Goal: Task Accomplishment & Management: Complete application form

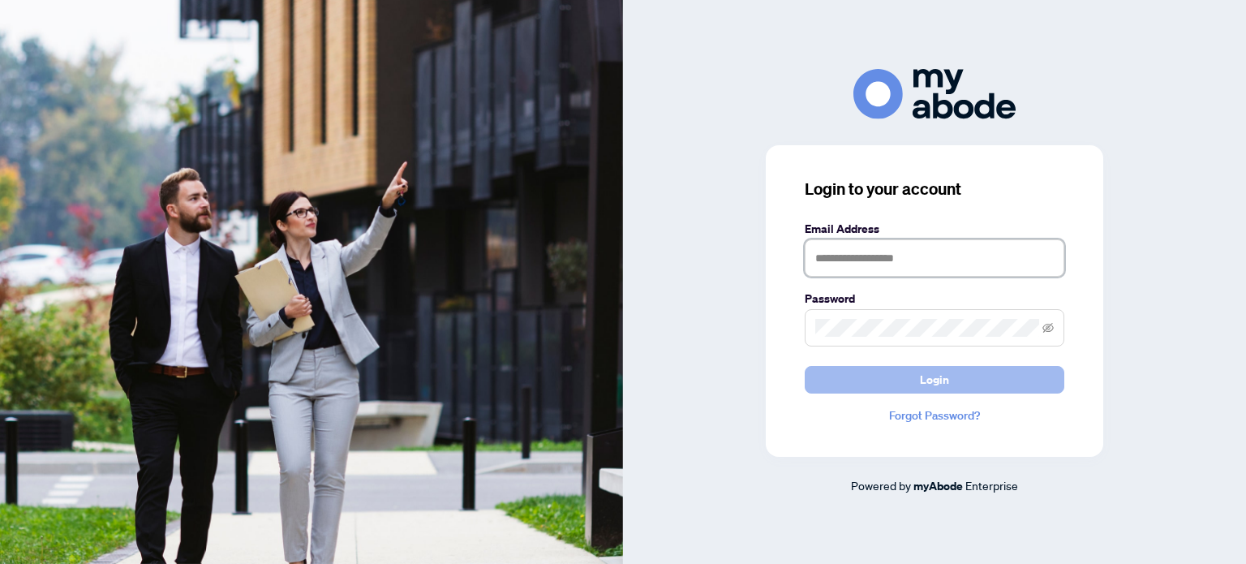
type input "**********"
click at [874, 392] on button "Login" at bounding box center [935, 380] width 260 height 28
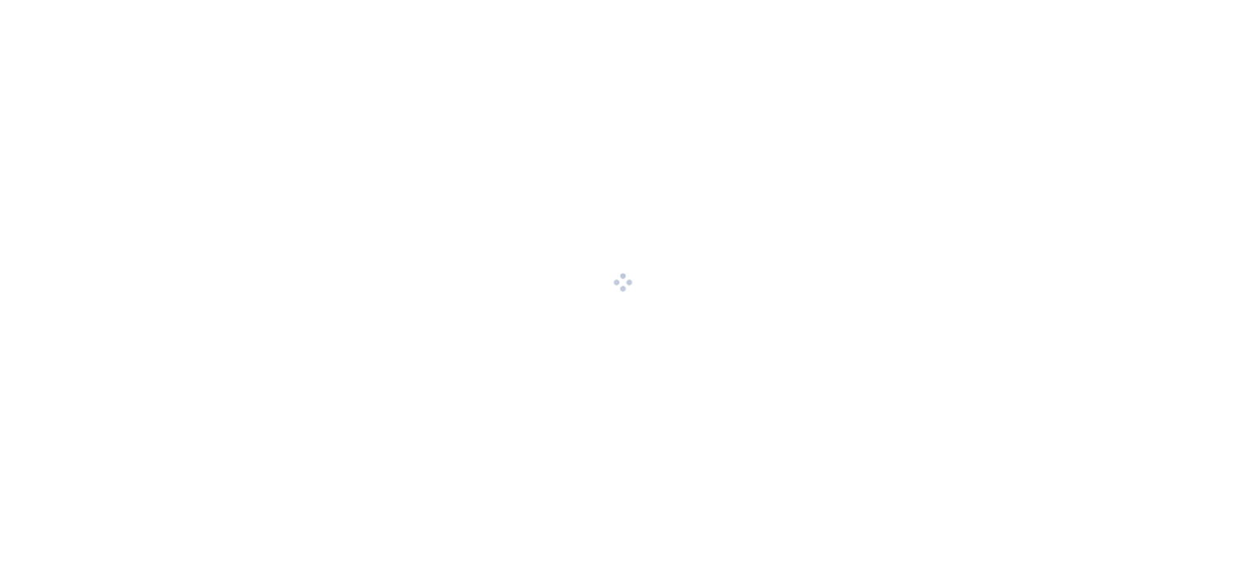
click at [872, 383] on div at bounding box center [623, 282] width 1246 height 564
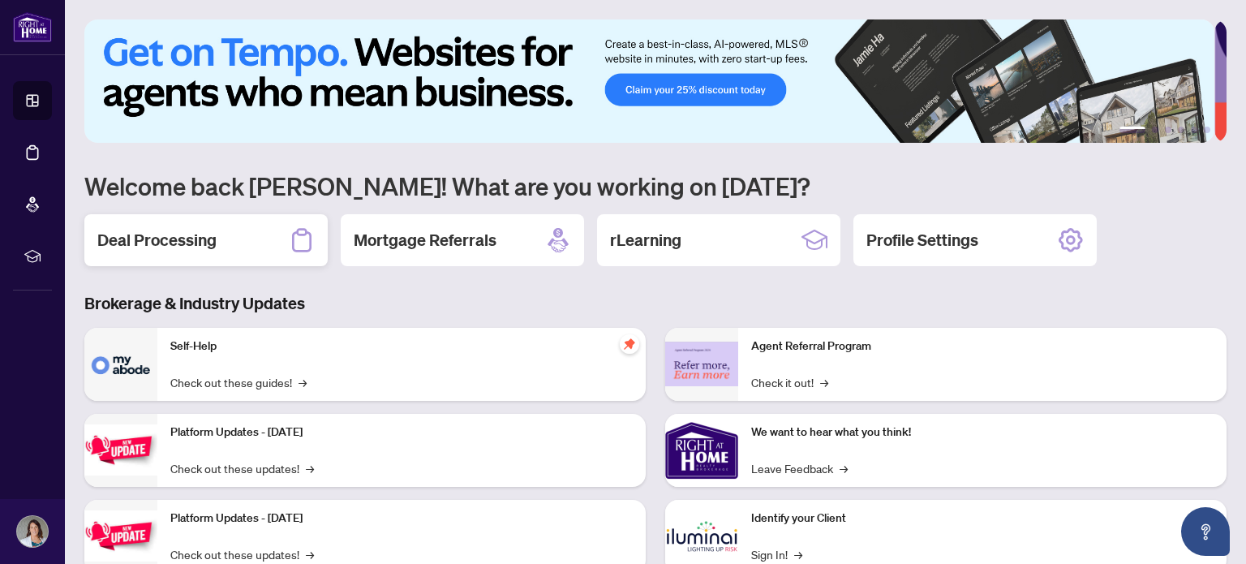
click at [252, 239] on div "Deal Processing" at bounding box center [205, 240] width 243 height 52
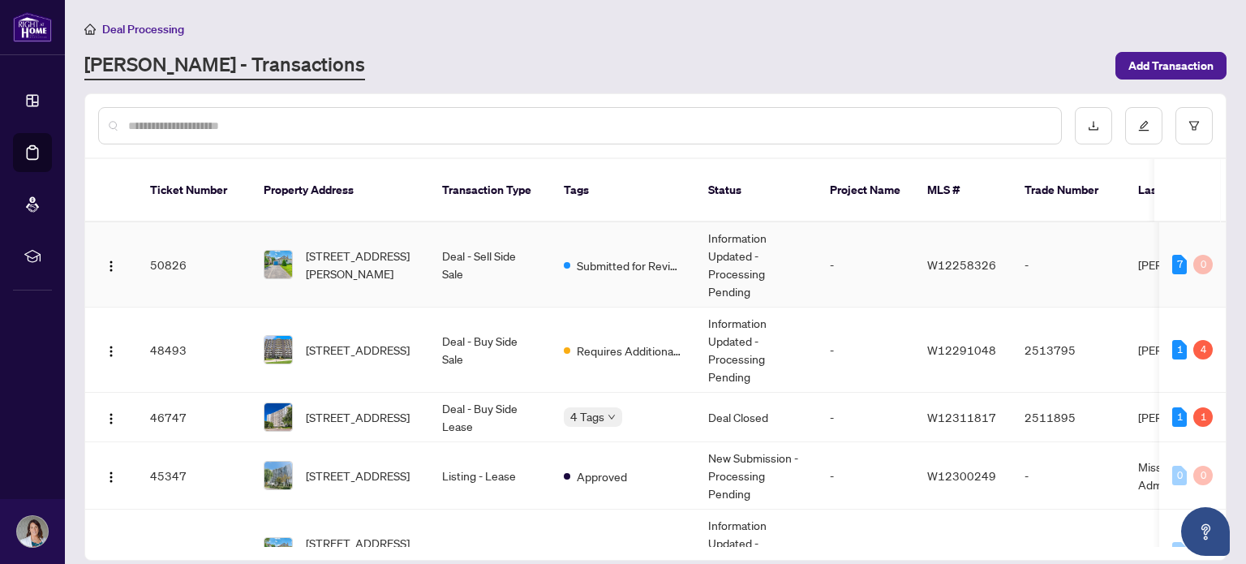
click at [375, 261] on span "27 Barker Ave, Toronto, Ontario M9V 1E6, Canada" at bounding box center [361, 265] width 110 height 36
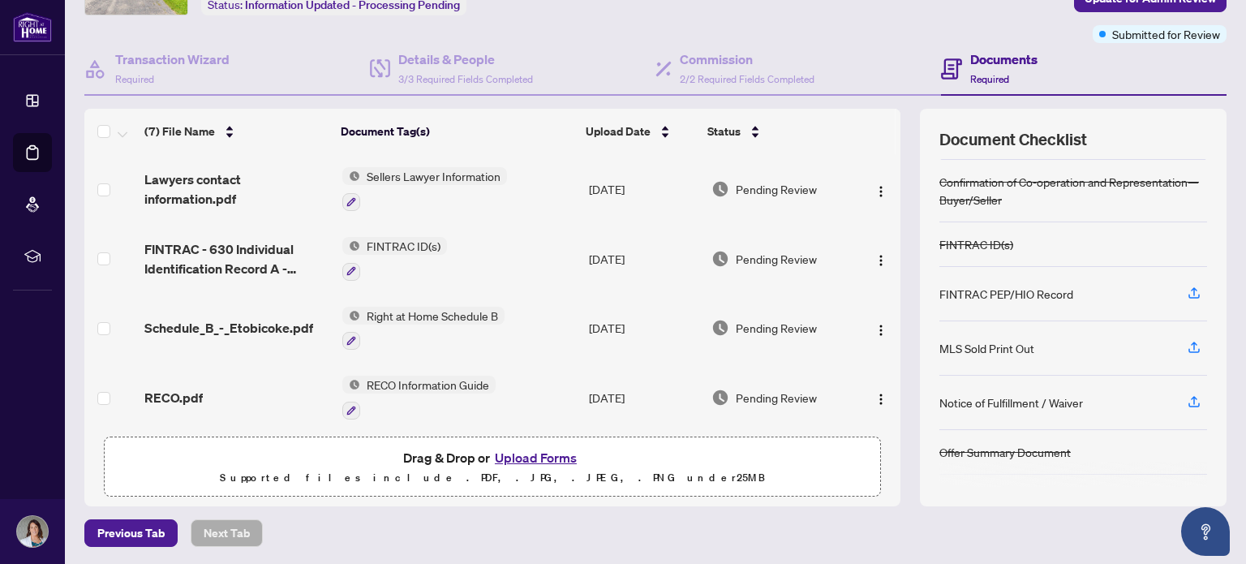
scroll to position [81, 0]
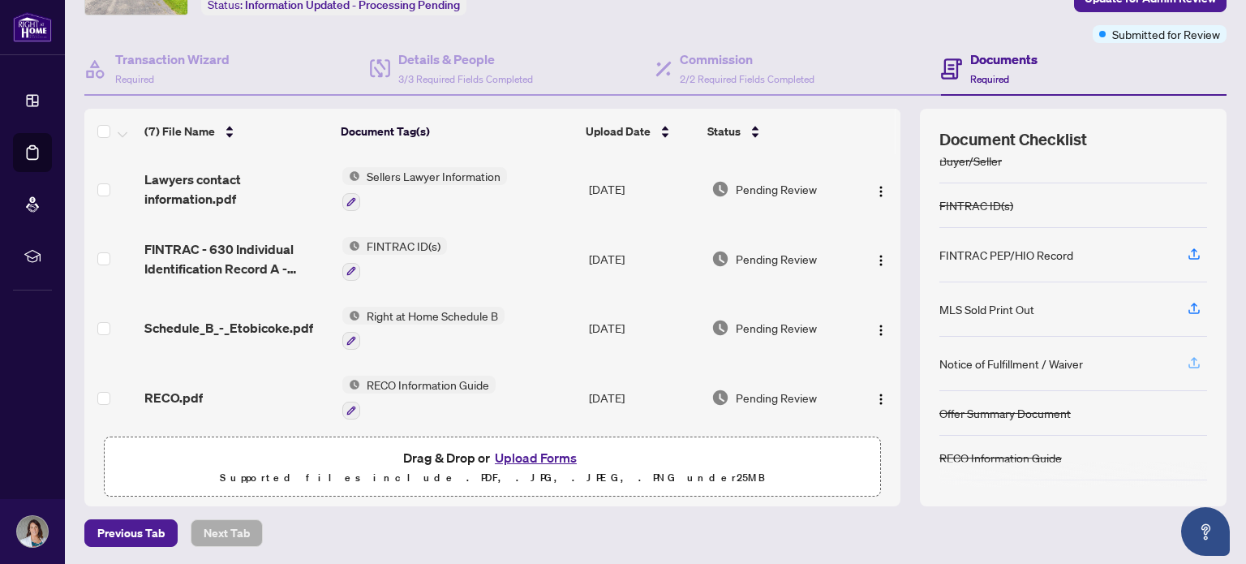
click at [1187, 355] on icon "button" at bounding box center [1194, 362] width 15 height 15
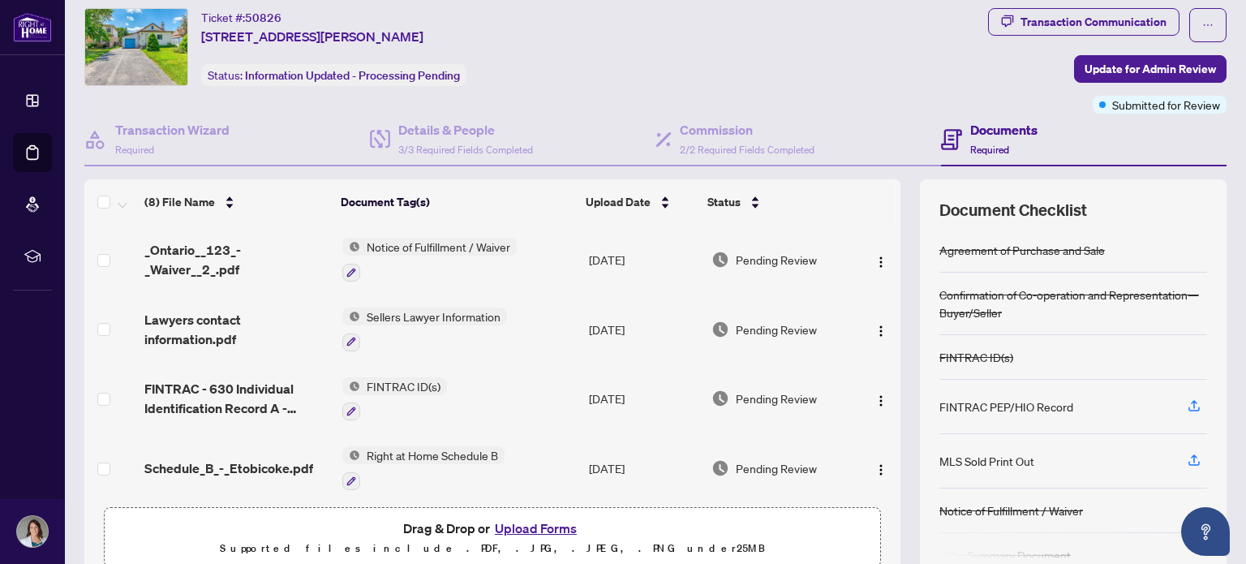
scroll to position [0, 0]
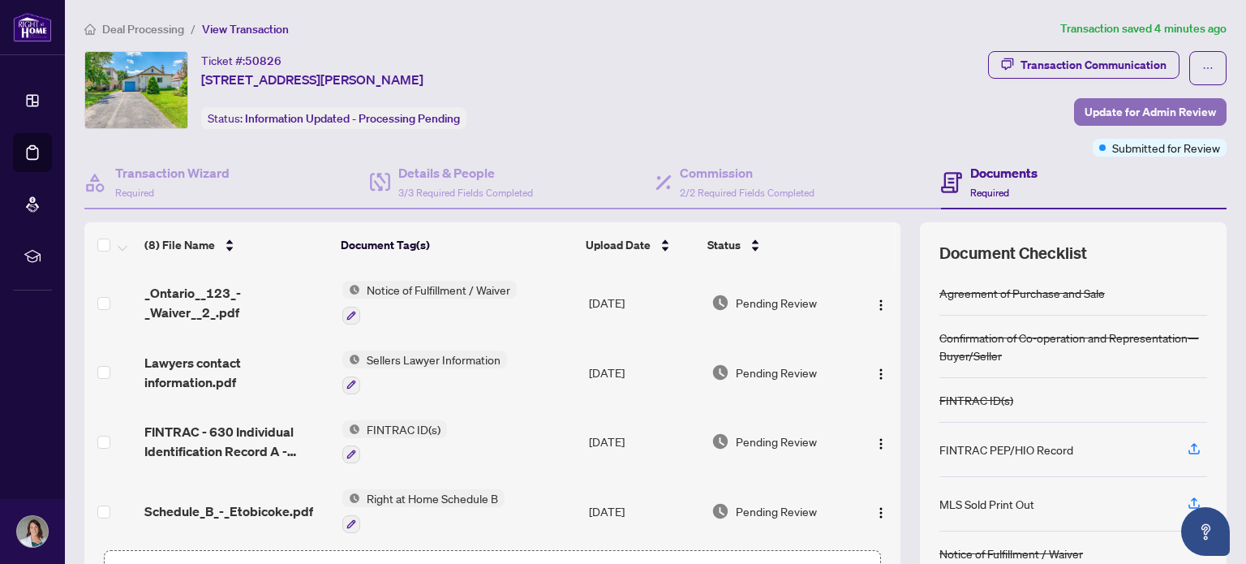
click at [1088, 110] on span "Update for Admin Review" at bounding box center [1150, 112] width 131 height 26
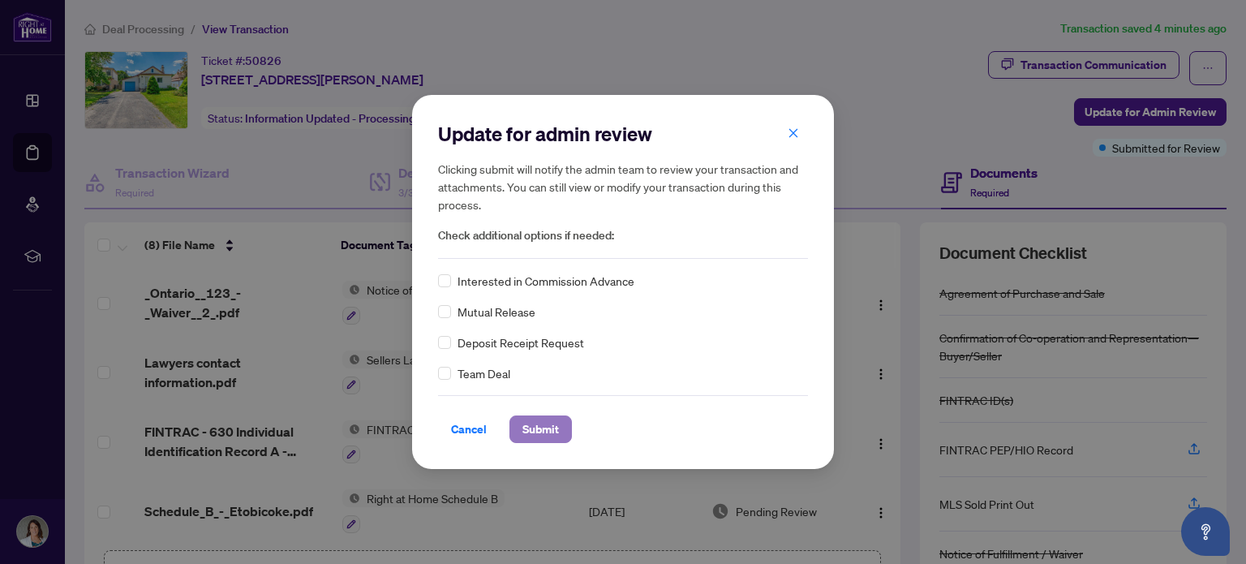
click at [540, 434] on span "Submit" at bounding box center [541, 429] width 37 height 26
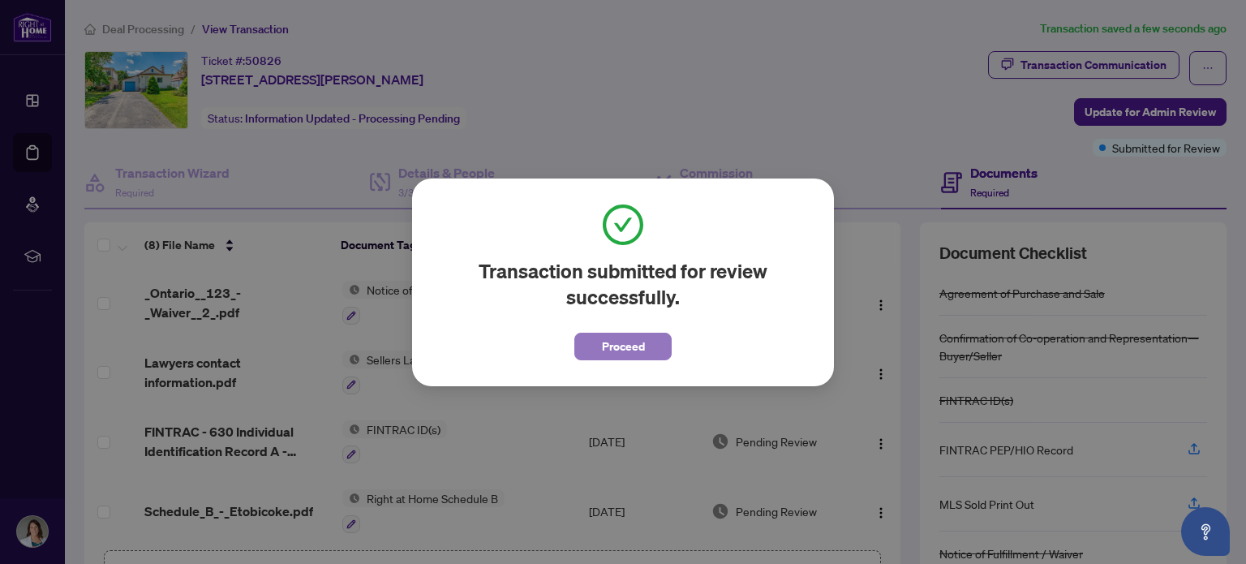
click at [604, 339] on span "Proceed" at bounding box center [623, 346] width 43 height 26
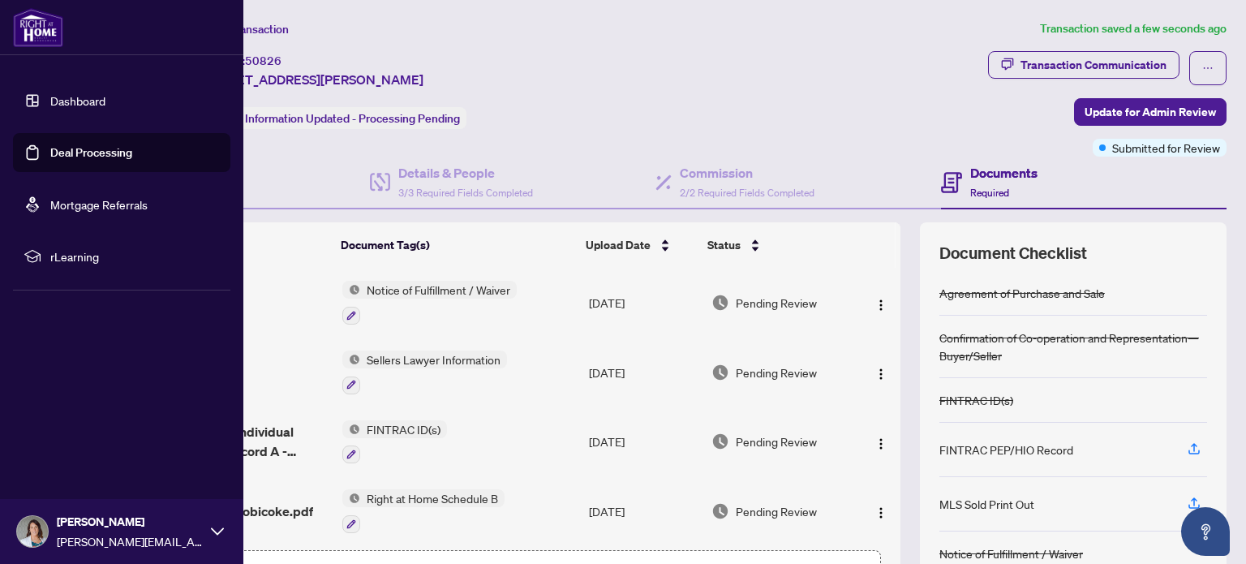
click at [71, 148] on link "Deal Processing" at bounding box center [91, 152] width 82 height 15
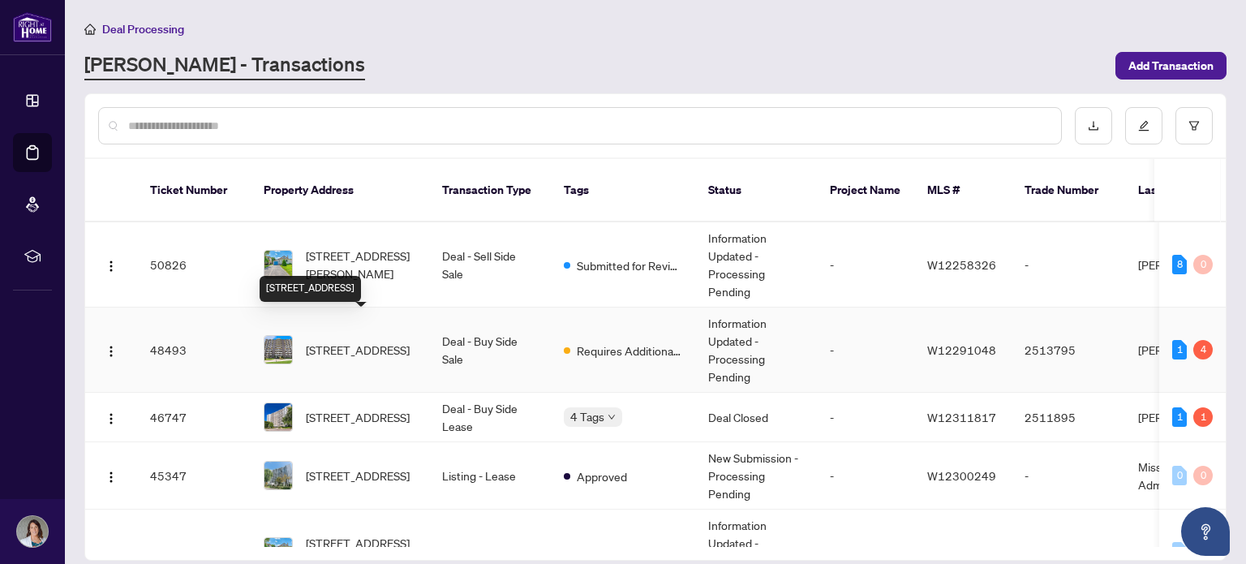
click at [335, 343] on span "[STREET_ADDRESS]" at bounding box center [358, 350] width 104 height 18
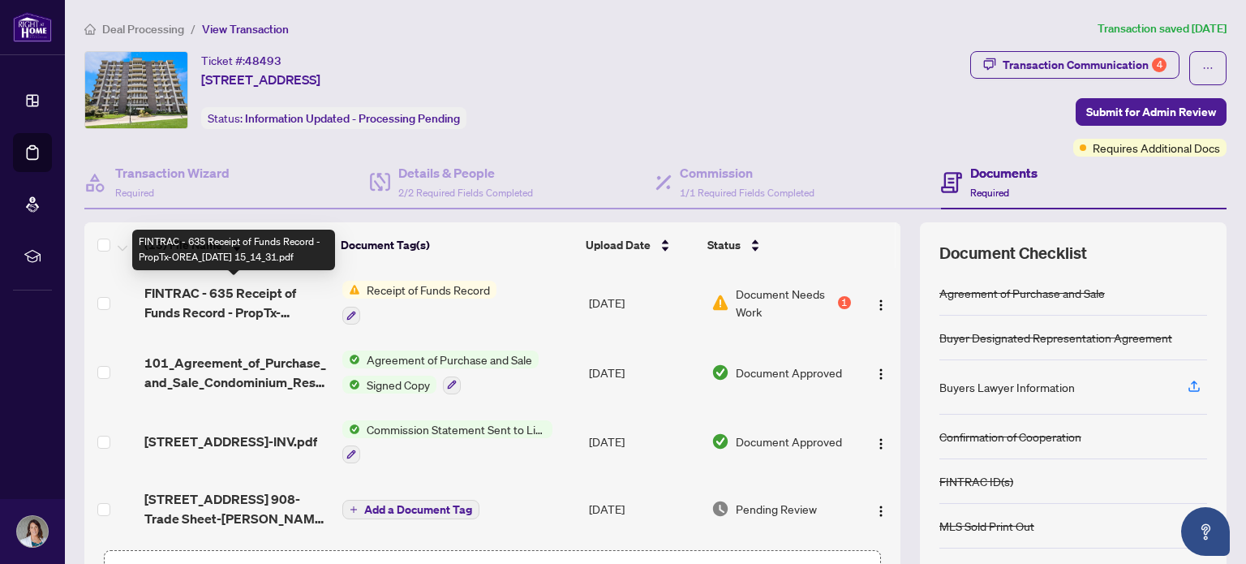
click at [261, 301] on span "FINTRAC - 635 Receipt of Funds Record - PropTx-OREA_2025-08-28 15_14_31.pdf" at bounding box center [236, 302] width 184 height 39
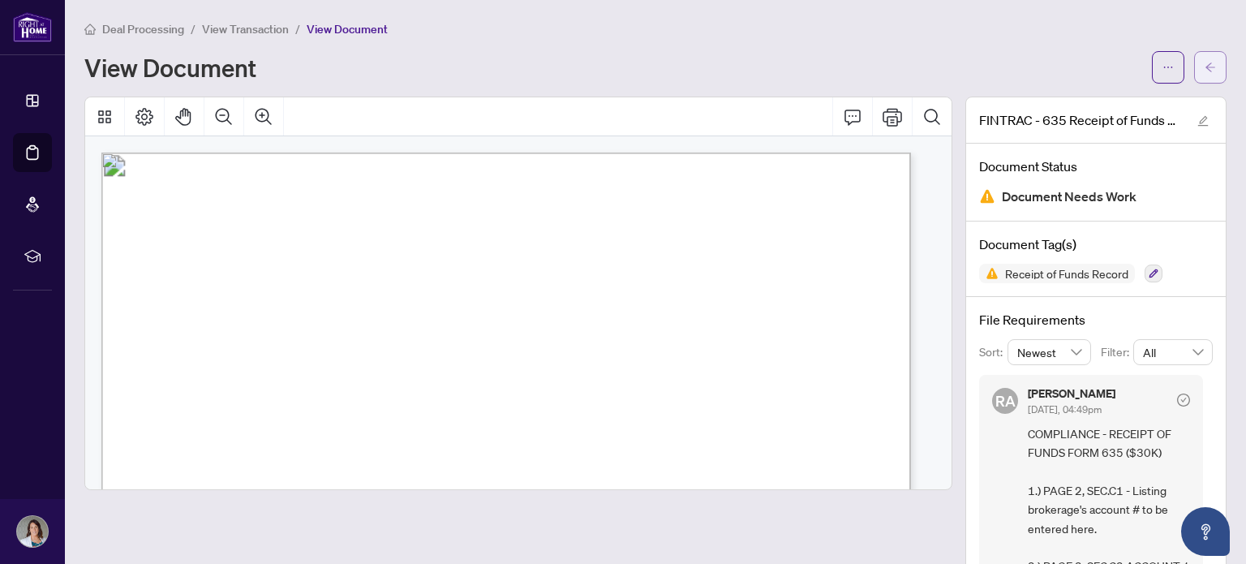
click at [1194, 67] on button "button" at bounding box center [1210, 67] width 32 height 32
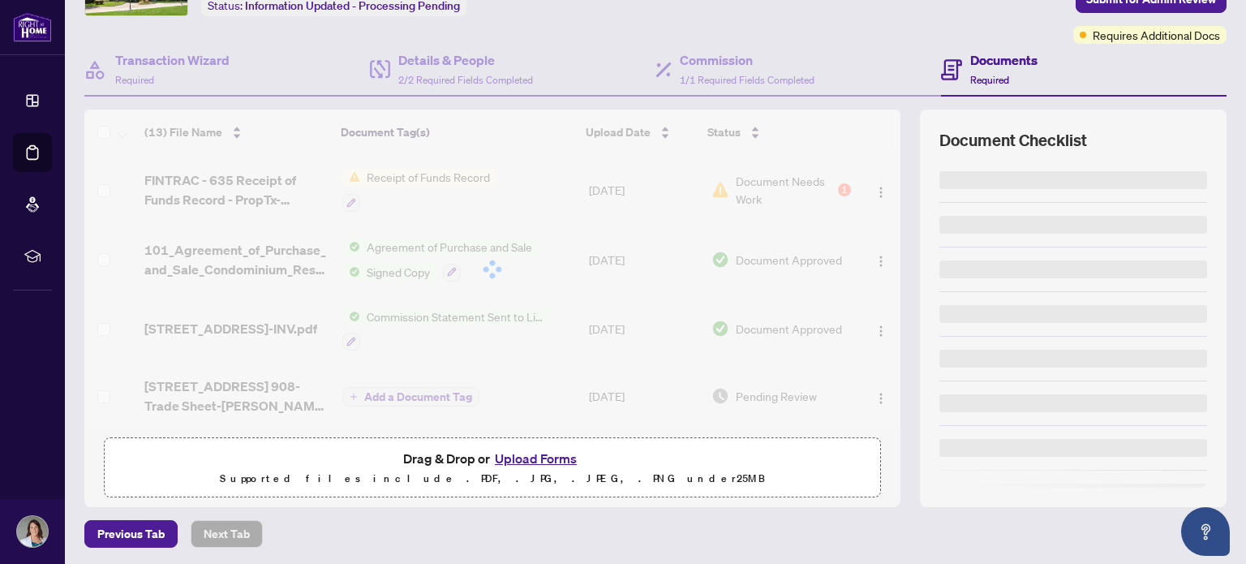
scroll to position [114, 0]
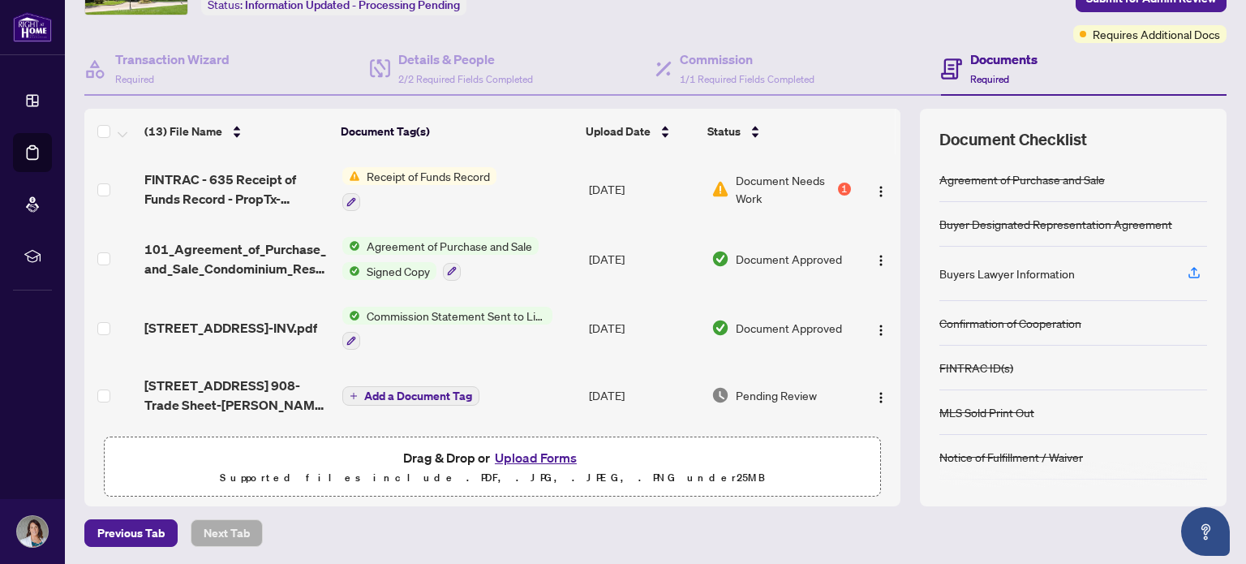
click at [537, 451] on button "Upload Forms" at bounding box center [536, 457] width 92 height 21
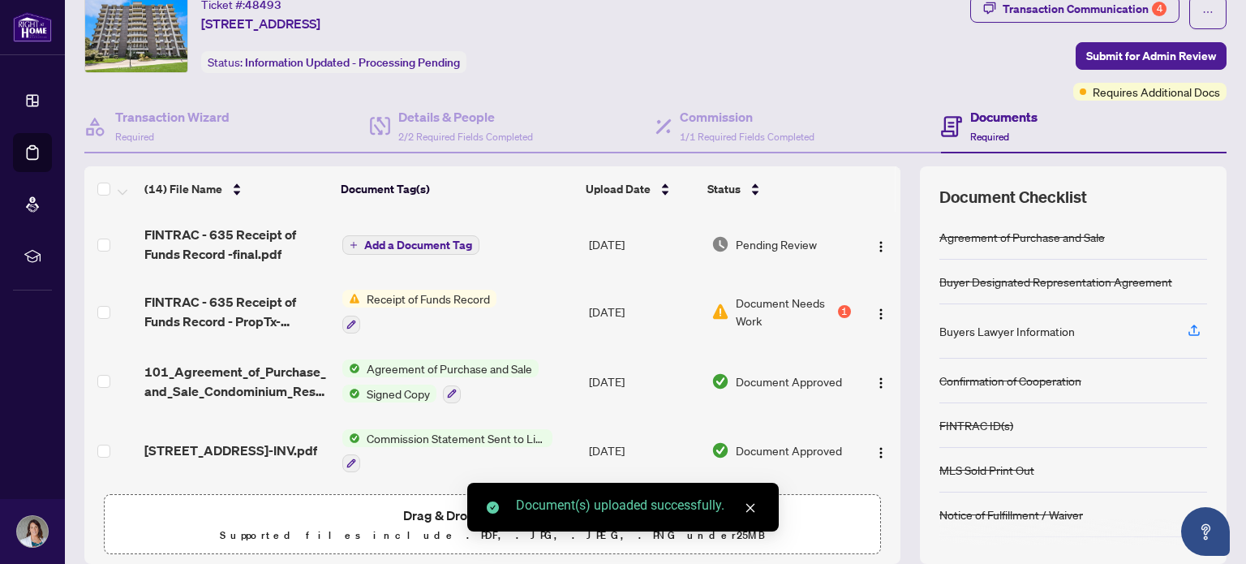
scroll to position [0, 0]
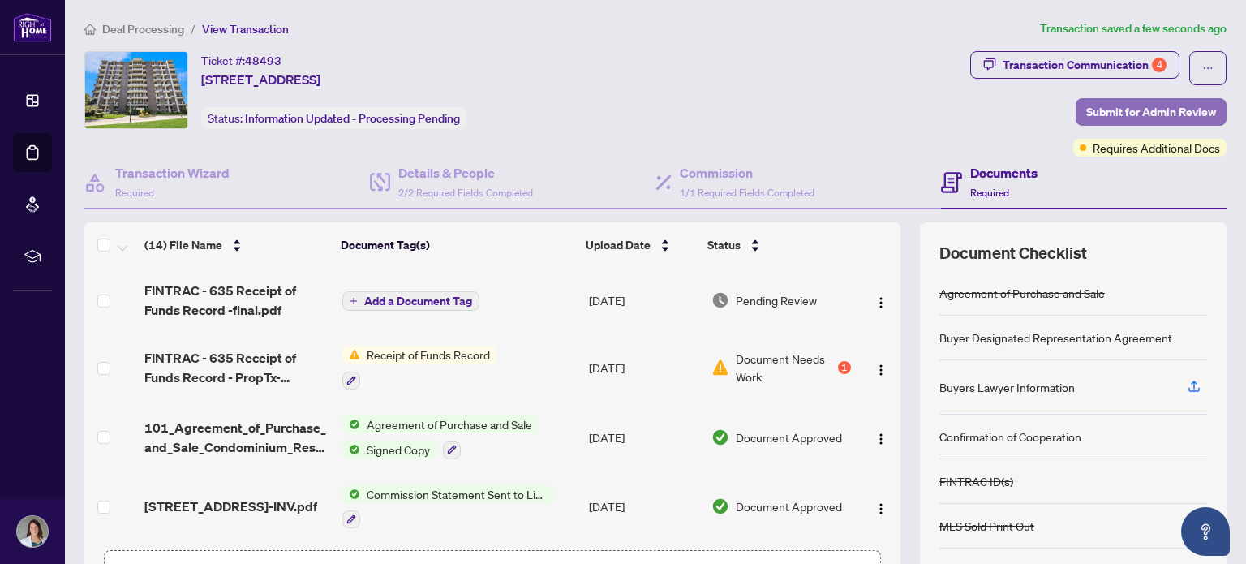
click at [1116, 104] on span "Submit for Admin Review" at bounding box center [1151, 112] width 130 height 26
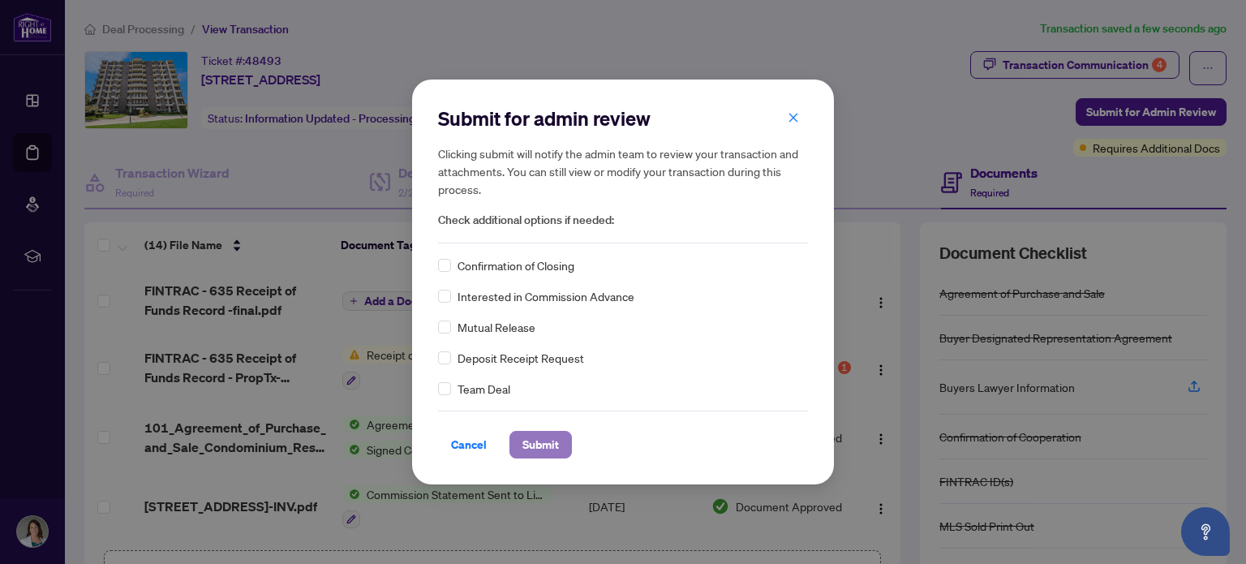
click at [539, 443] on span "Submit" at bounding box center [541, 445] width 37 height 26
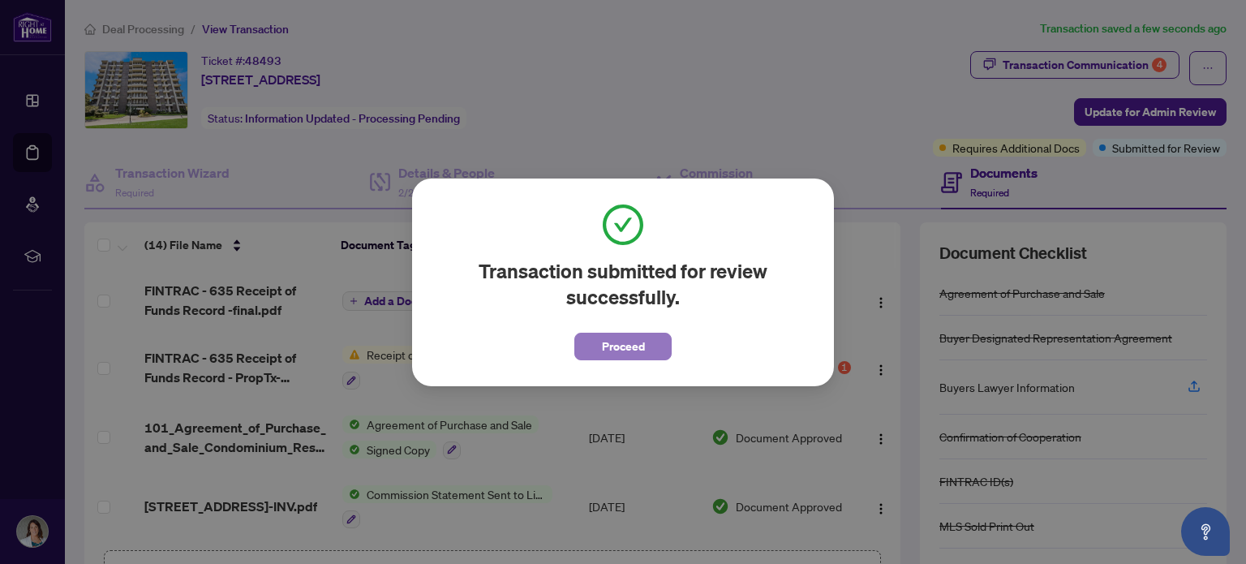
click at [599, 343] on button "Proceed" at bounding box center [622, 347] width 97 height 28
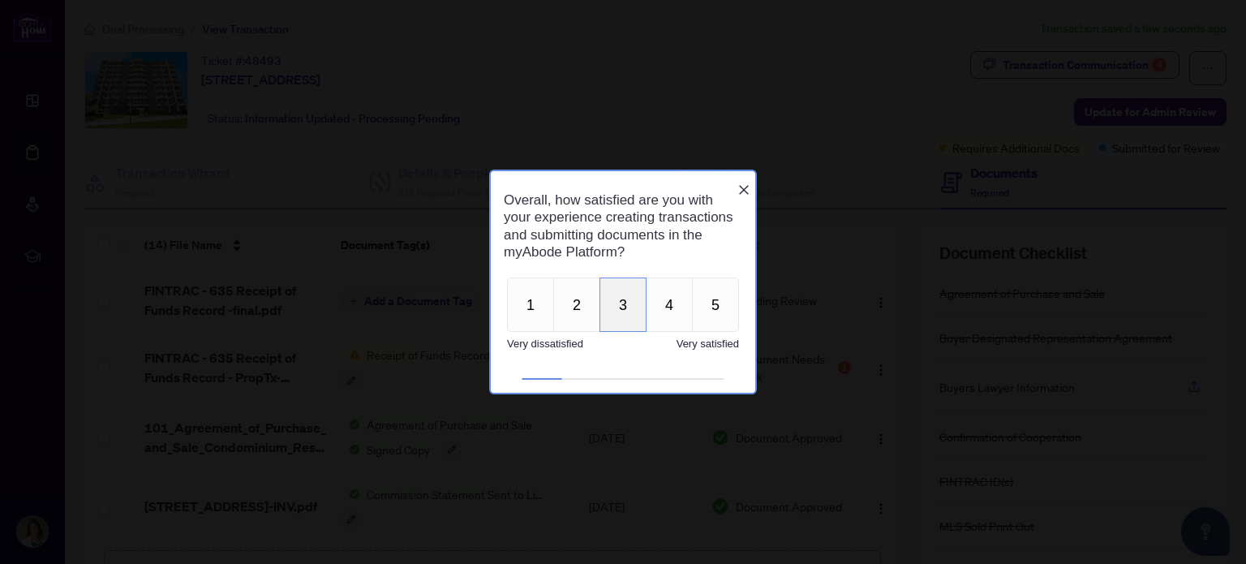
click at [628, 313] on button "3" at bounding box center [623, 304] width 47 height 54
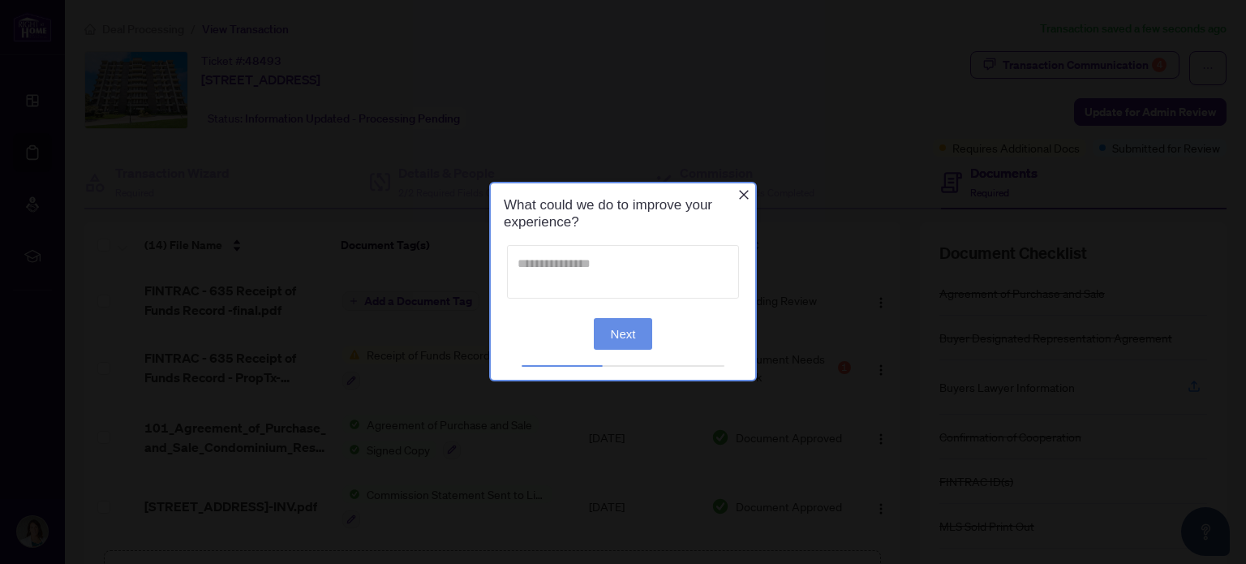
click at [649, 272] on textarea at bounding box center [623, 272] width 232 height 54
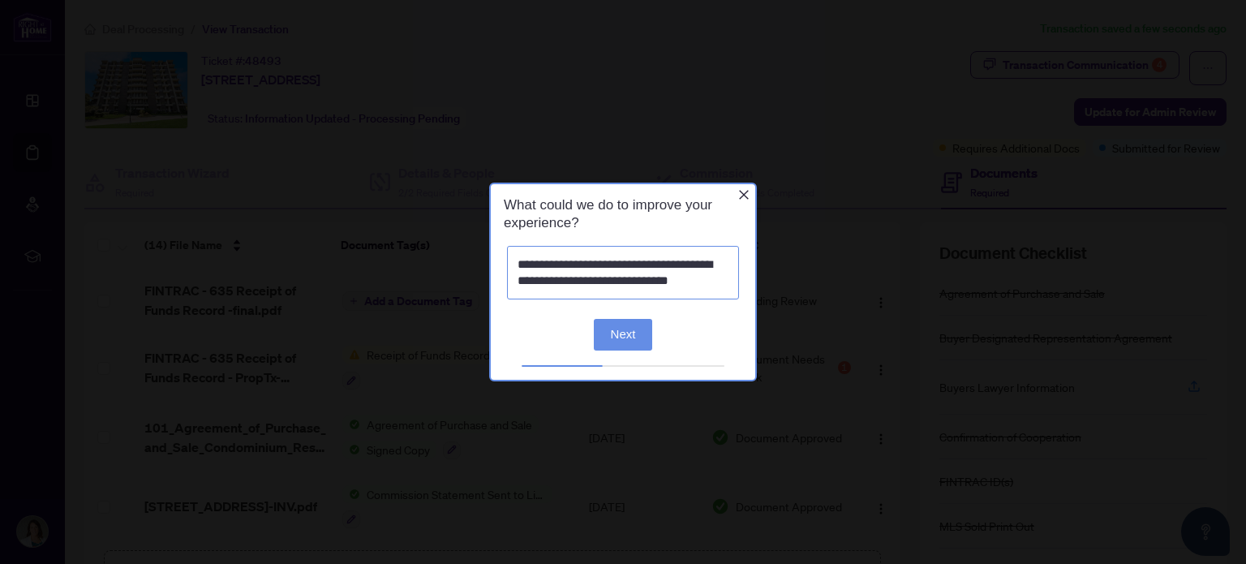
type textarea "**********"
click at [628, 338] on button "Next" at bounding box center [623, 334] width 59 height 32
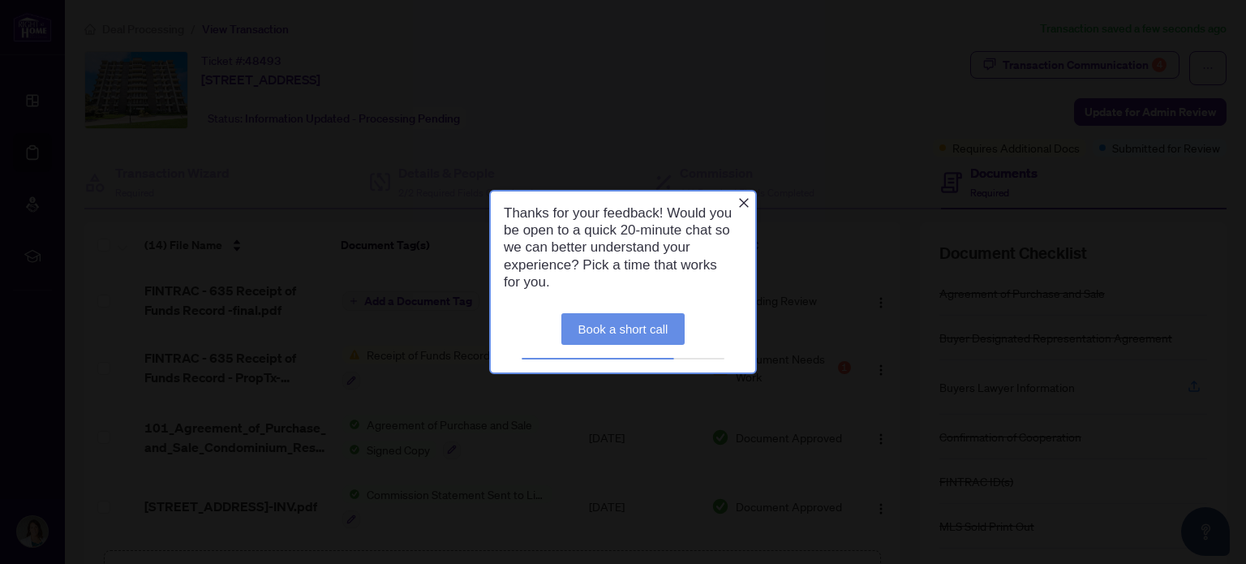
click at [744, 201] on icon "Close button" at bounding box center [744, 202] width 10 height 10
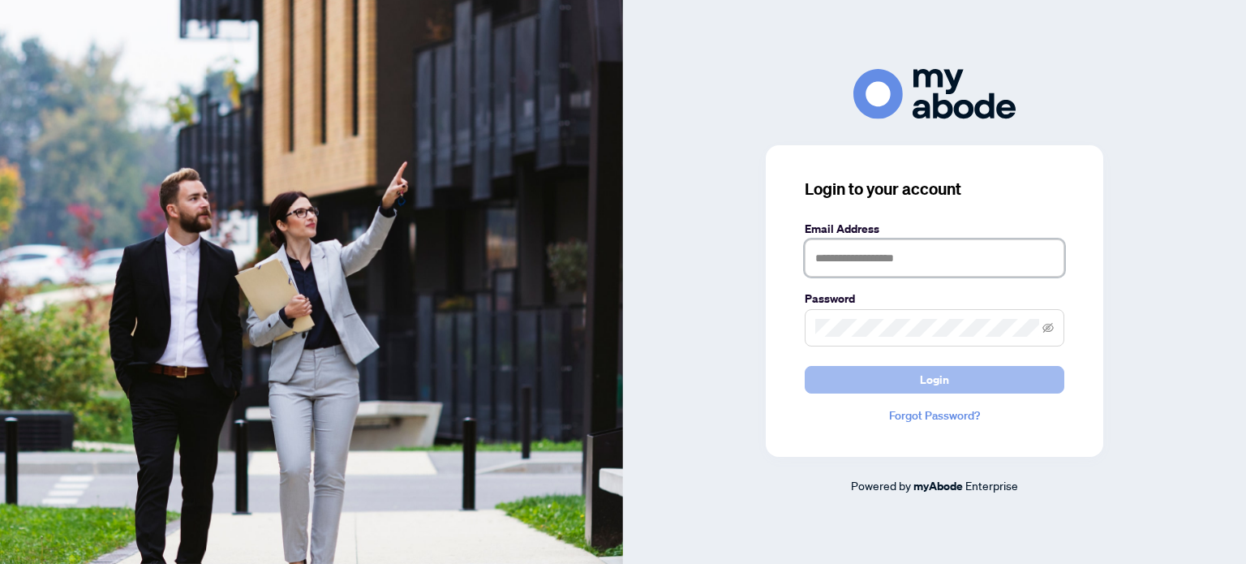
type input "**********"
click at [844, 393] on button "Login" at bounding box center [935, 380] width 260 height 28
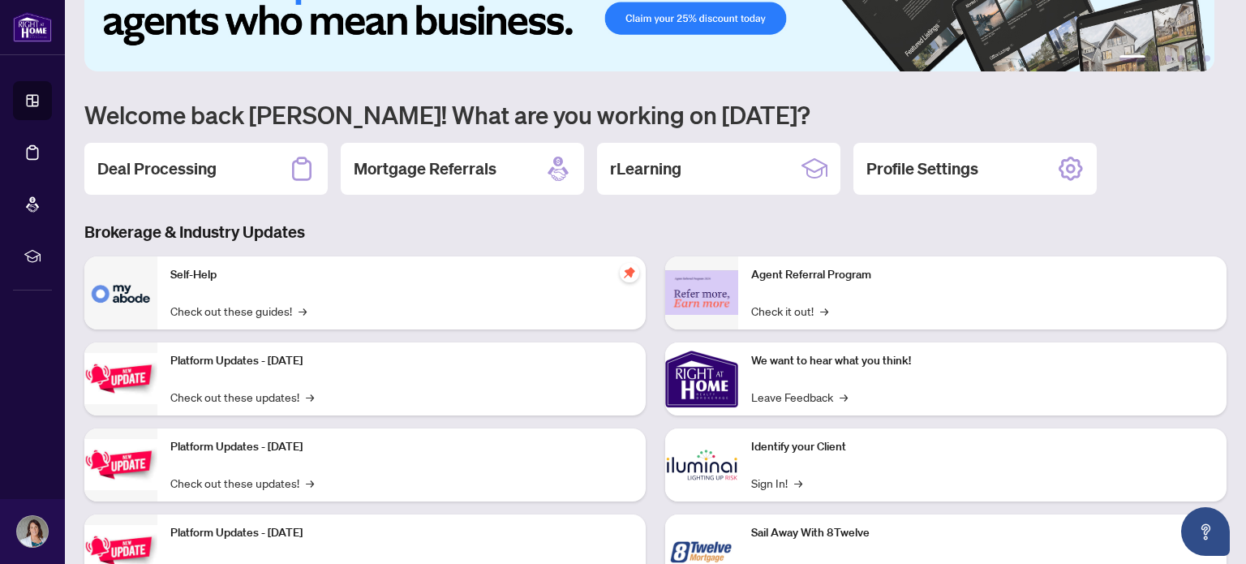
scroll to position [136, 0]
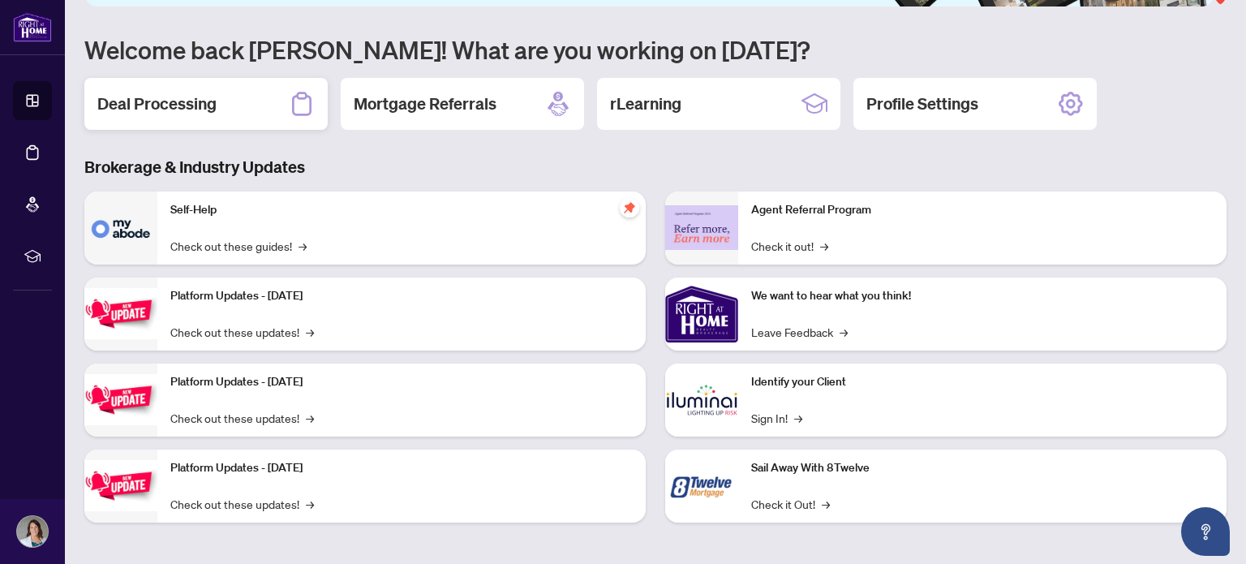
click at [195, 103] on h2 "Deal Processing" at bounding box center [156, 103] width 119 height 23
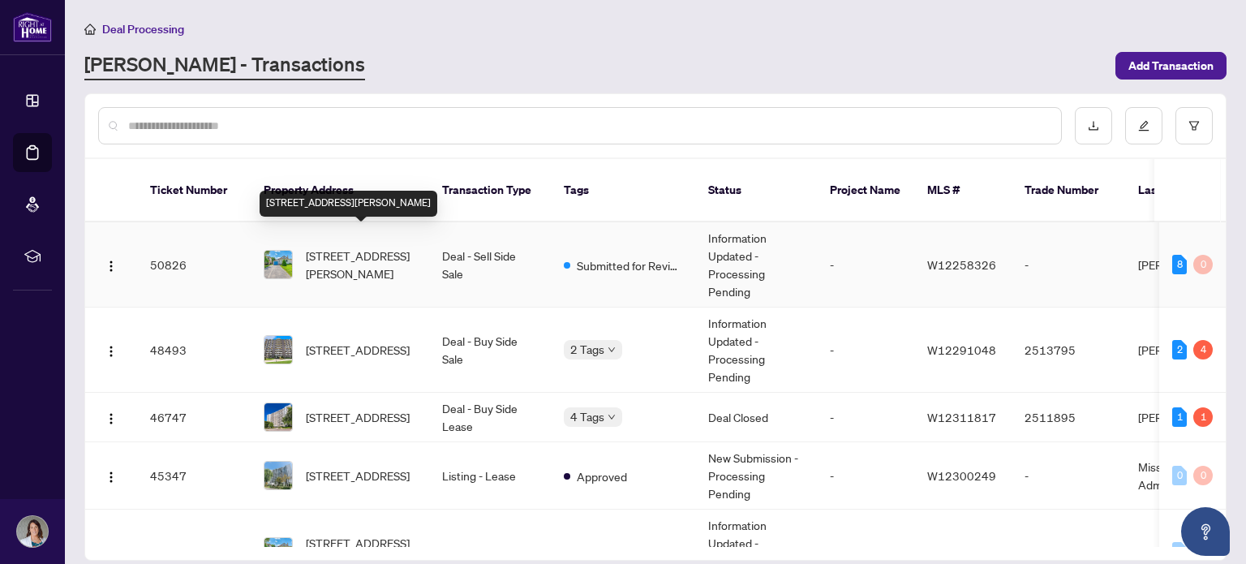
click at [374, 247] on span "[STREET_ADDRESS][PERSON_NAME]" at bounding box center [361, 265] width 110 height 36
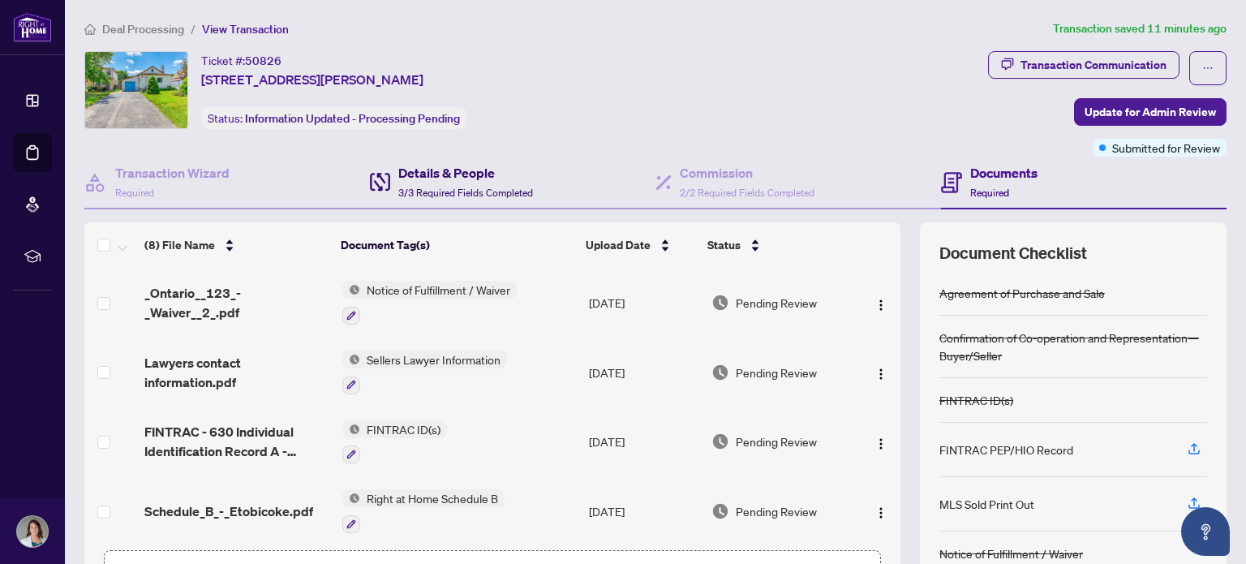
click at [484, 189] on span "3/3 Required Fields Completed" at bounding box center [465, 193] width 135 height 12
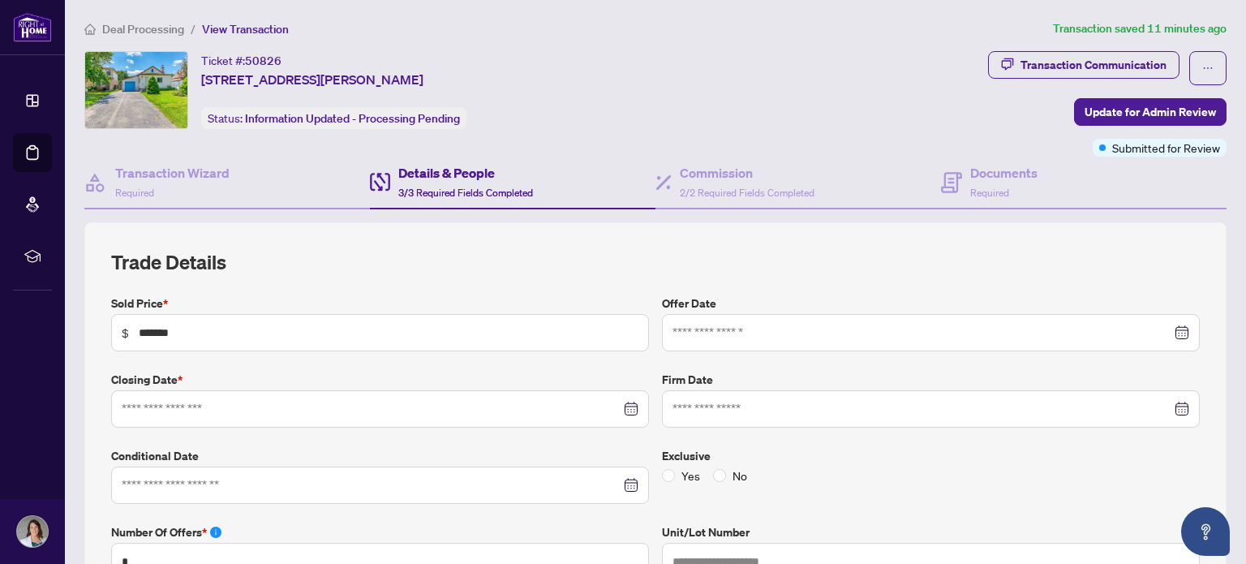
type input "**********"
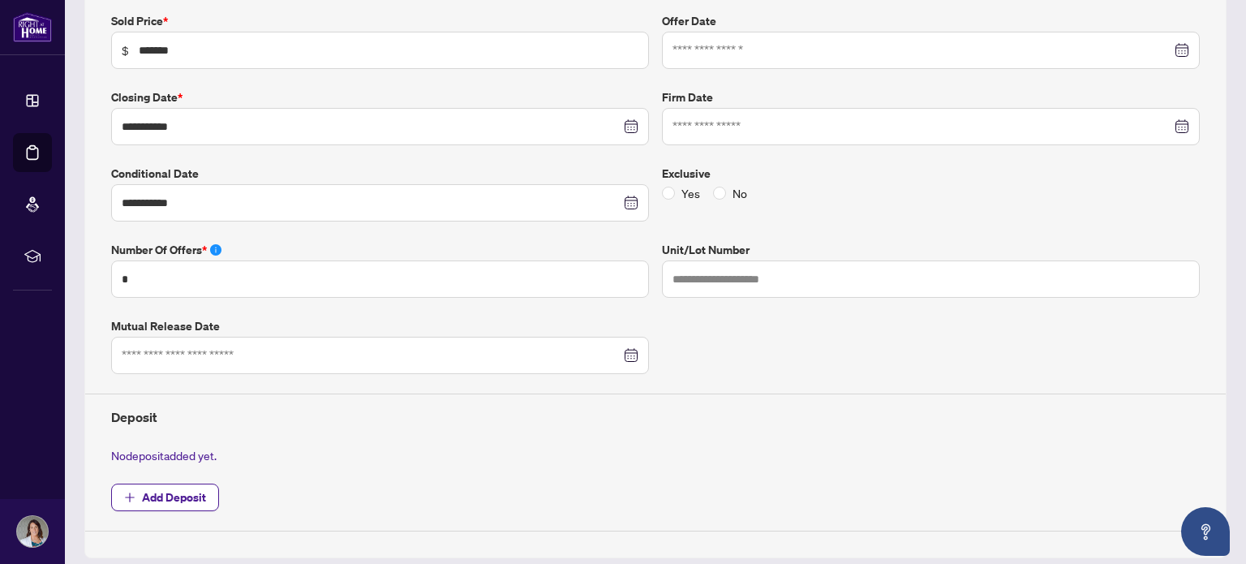
scroll to position [53, 0]
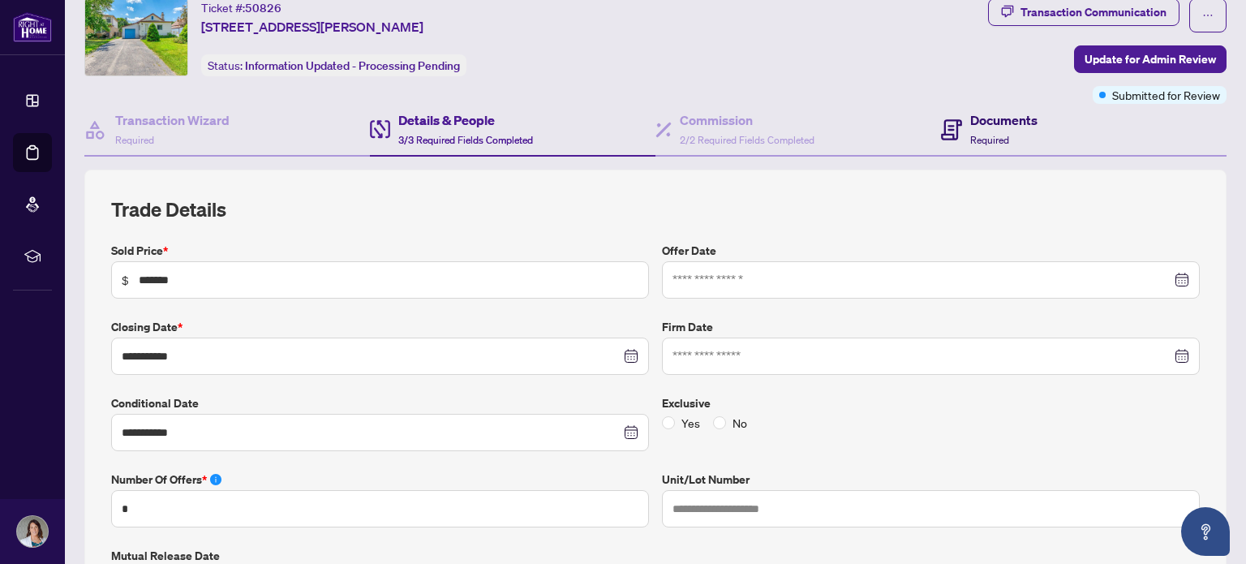
click at [985, 135] on span "Required" at bounding box center [989, 140] width 39 height 12
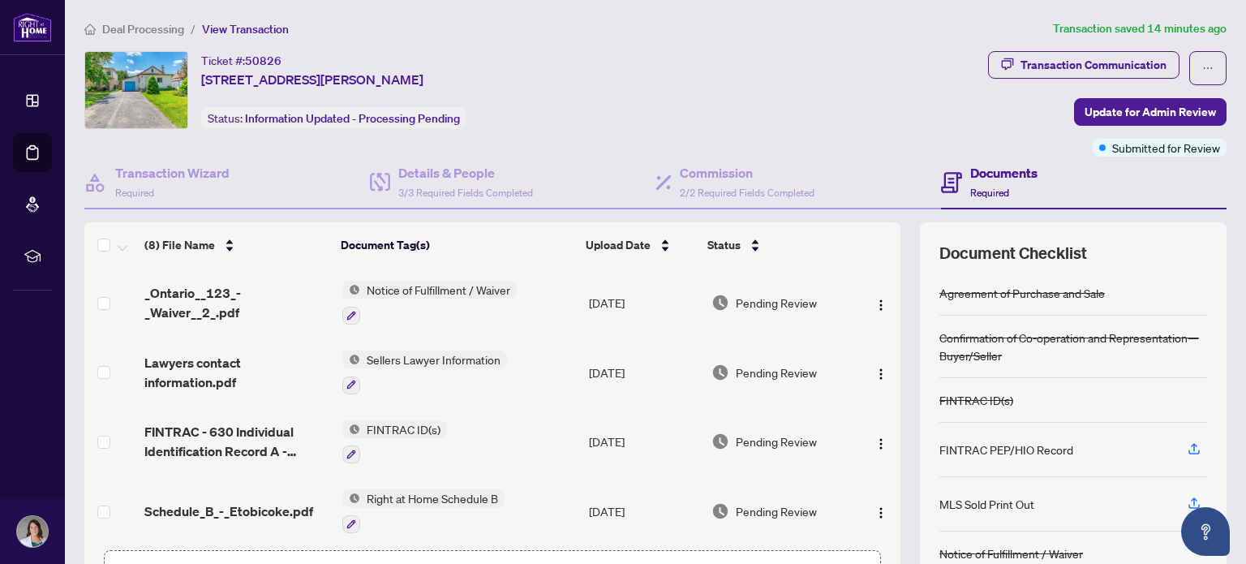
click at [841, 75] on div "Ticket #: 50826 [STREET_ADDRESS][PERSON_NAME] Status: Information Updated - Pro…" at bounding box center [532, 90] width 897 height 78
